Goal: Use online tool/utility: Utilize a website feature to perform a specific function

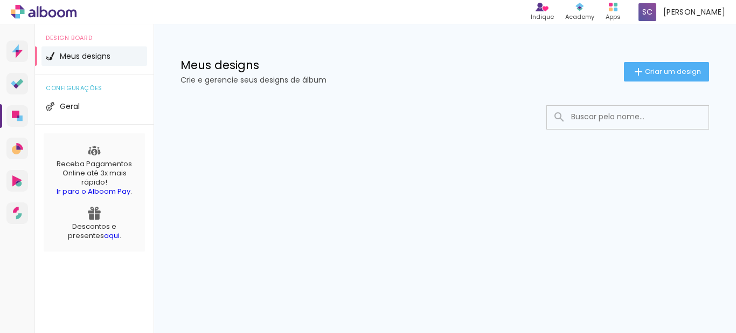
click at [637, 86] on div "Meus designs Crie e gerencie seus designs de álbum Criar um design" at bounding box center [445, 59] width 583 height 70
click at [658, 60] on div "Meus designs Crie e gerencie seus designs de álbum Criar um design" at bounding box center [445, 59] width 583 height 70
click at [657, 65] on paper-button "Criar um design" at bounding box center [666, 71] width 85 height 19
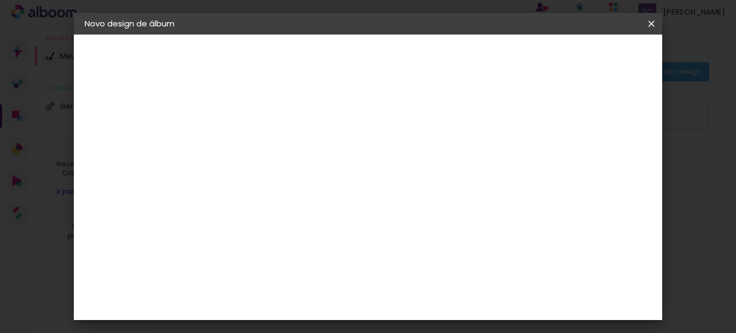
click at [261, 137] on input at bounding box center [261, 144] width 0 height 17
type input "Otávio 3 anos"
type paper-input "Otávio 3 anos"
click at [308, 126] on div "Informações Dê um título ao seu álbum. Avançar" at bounding box center [261, 81] width 94 height 92
click at [0, 0] on slot "Avançar" at bounding box center [0, 0] width 0 height 0
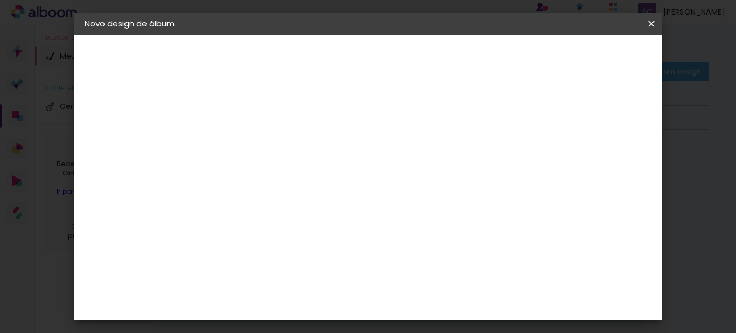
scroll to position [737, 0]
click at [323, 261] on div "DreambooksPro" at bounding box center [288, 265] width 70 height 9
click at [0, 0] on slot "Avançar" at bounding box center [0, 0] width 0 height 0
click at [303, 180] on input "text" at bounding box center [282, 188] width 42 height 17
click at [472, 180] on paper-item "Álbum" at bounding box center [438, 179] width 216 height 22
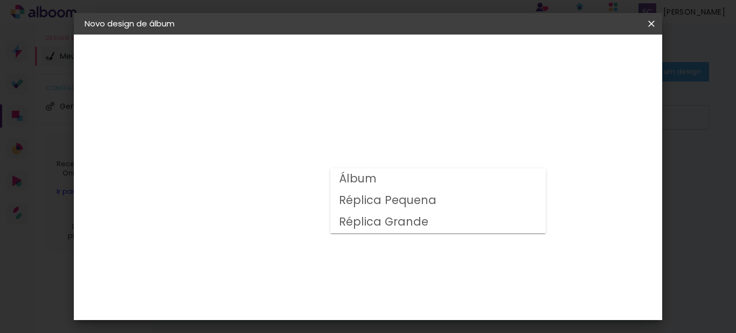
type input "Álbum"
click at [334, 271] on span "25 × 30" at bounding box center [309, 282] width 50 height 22
click at [0, 0] on slot "Avançar" at bounding box center [0, 0] width 0 height 0
click at [0, 0] on slot "Mostrar sangria" at bounding box center [0, 0] width 0 height 0
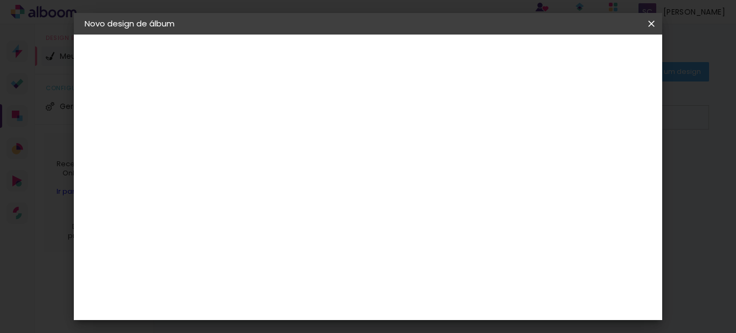
type paper-checkbox "on"
click at [0, 0] on slot "Mostrar sangria" at bounding box center [0, 0] width 0 height 0
click at [412, 57] on span "Iniciar design" at bounding box center [400, 60] width 25 height 15
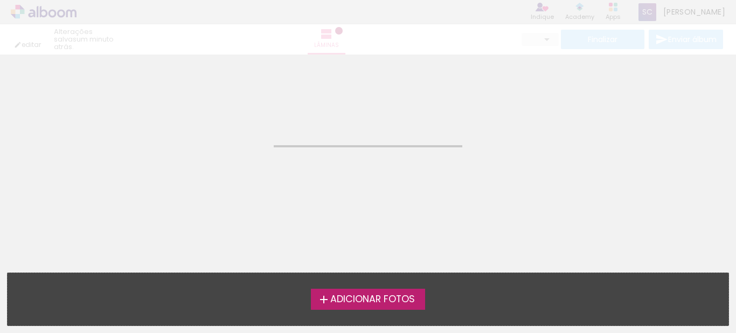
click at [349, 300] on span "Adicionar Fotos" at bounding box center [372, 299] width 85 height 10
click at [0, 0] on input "file" at bounding box center [0, 0] width 0 height 0
